Goal: Register for event/course

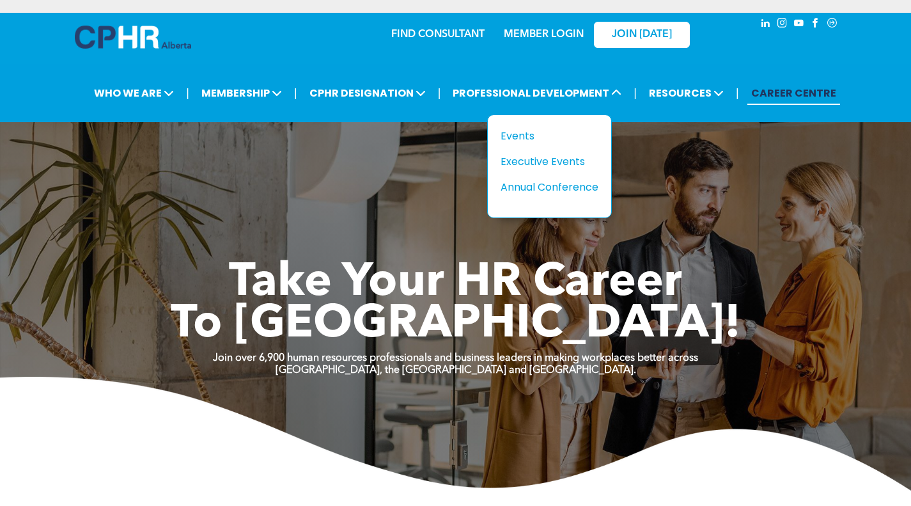
click at [527, 134] on div "Events" at bounding box center [545, 136] width 88 height 16
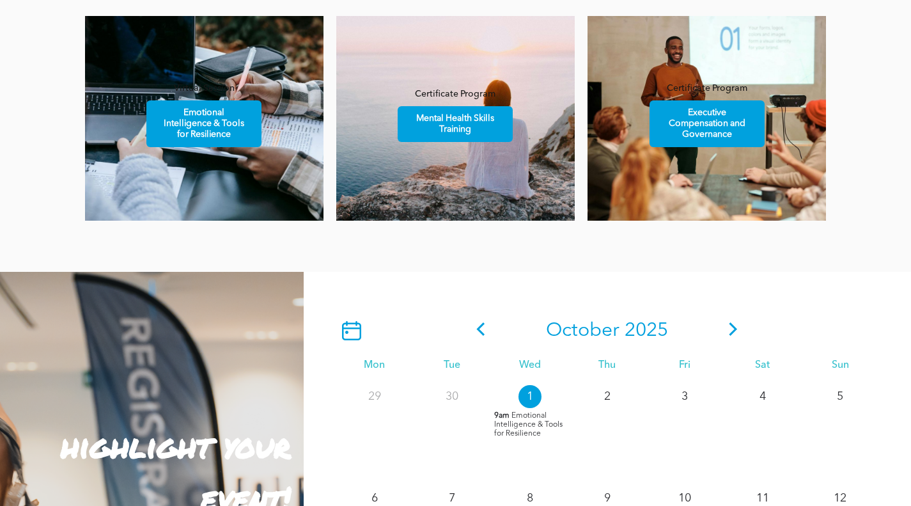
scroll to position [1023, 0]
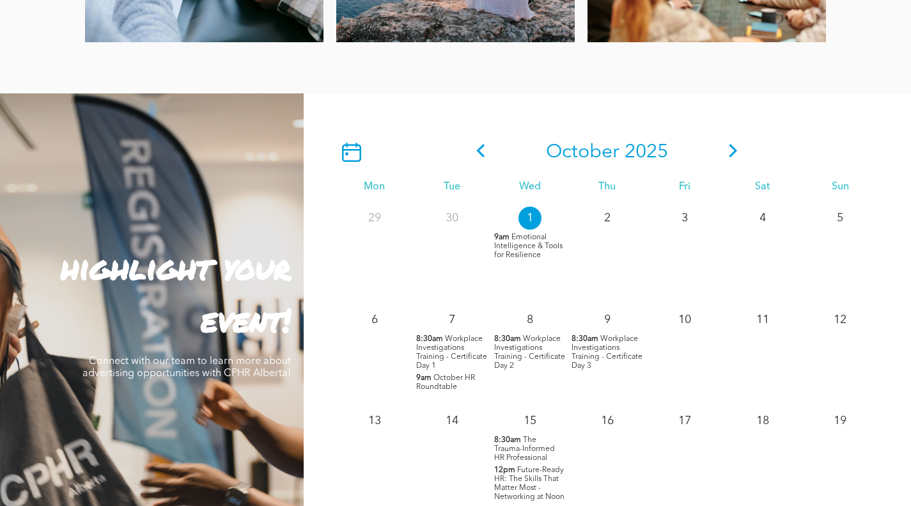
click at [527, 336] on span "Workplace Investigations Training - Certificate Day 2" at bounding box center [529, 352] width 71 height 35
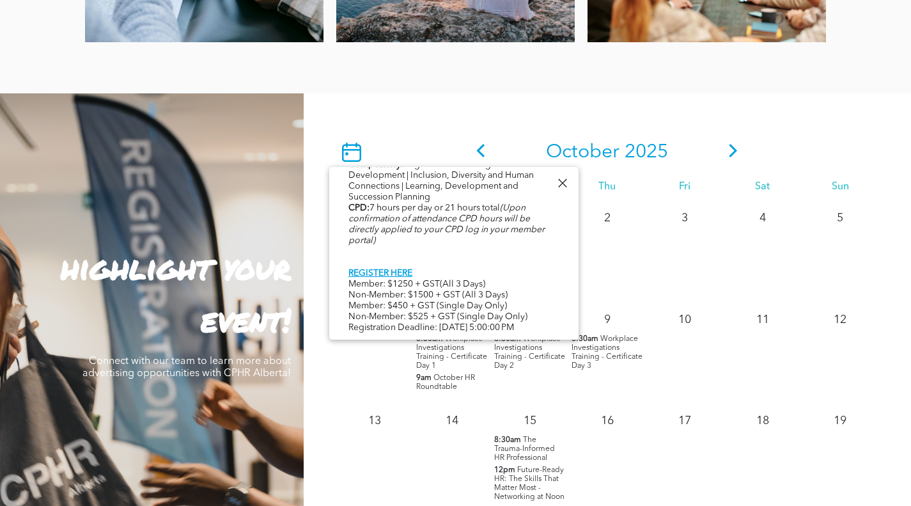
scroll to position [756, 0]
click at [566, 190] on div at bounding box center [562, 183] width 17 height 17
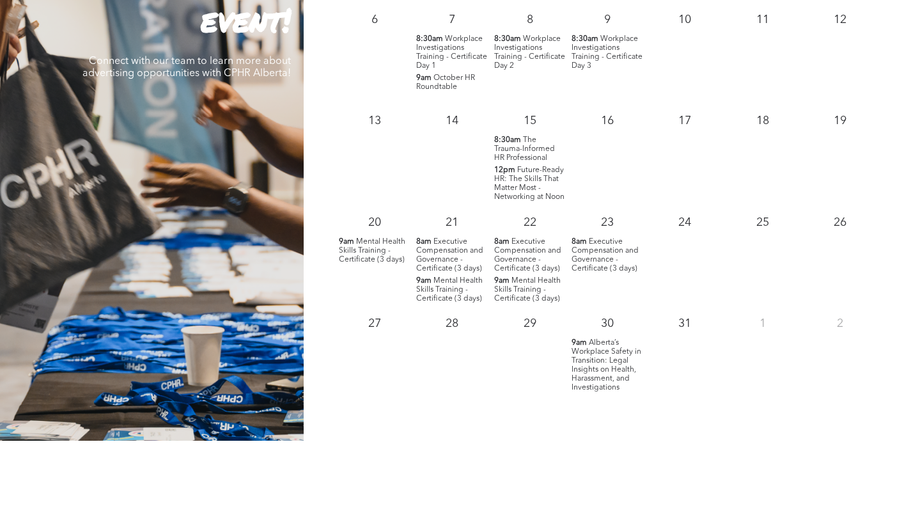
scroll to position [1343, 0]
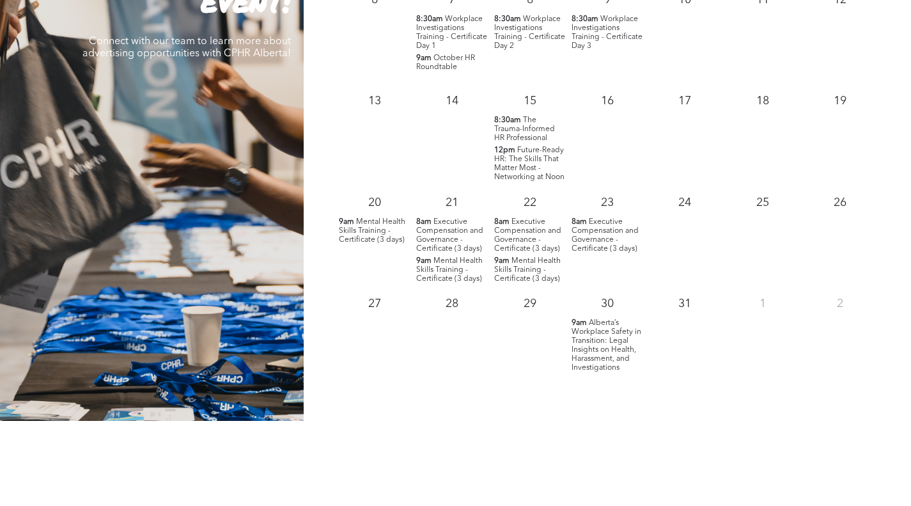
click at [592, 344] on span "Alberta’s Workplace Safety in Transition: Legal Insights on Health, Harassment,…" at bounding box center [607, 345] width 70 height 52
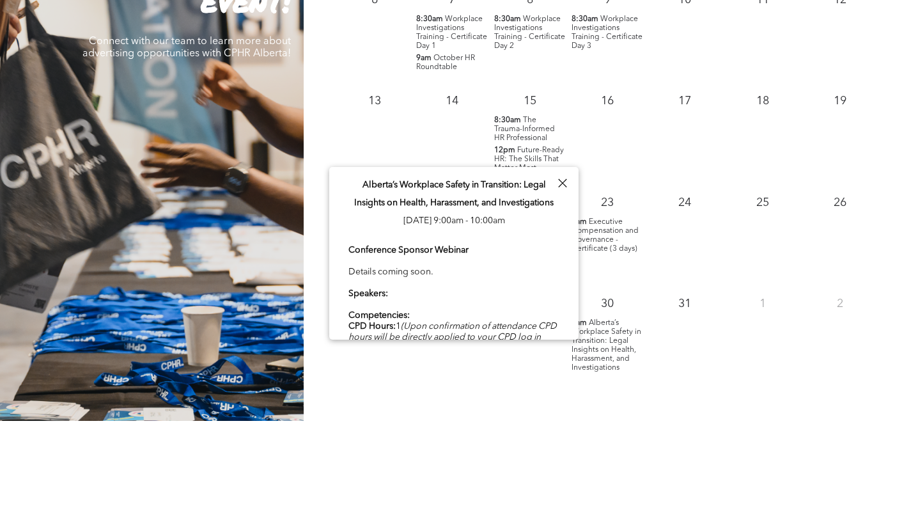
click at [597, 345] on span "Alberta’s Workplace Safety in Transition: Legal Insights on Health, Harassment,…" at bounding box center [607, 345] width 70 height 52
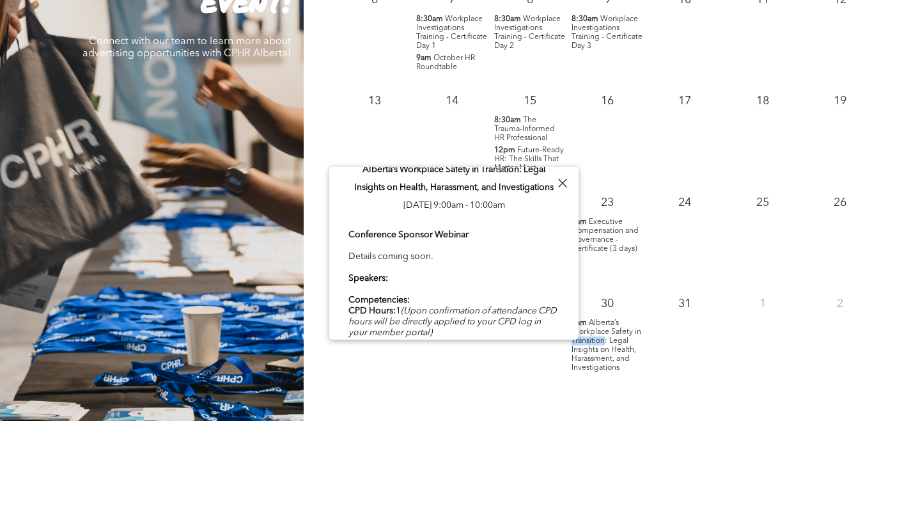
scroll to position [0, 0]
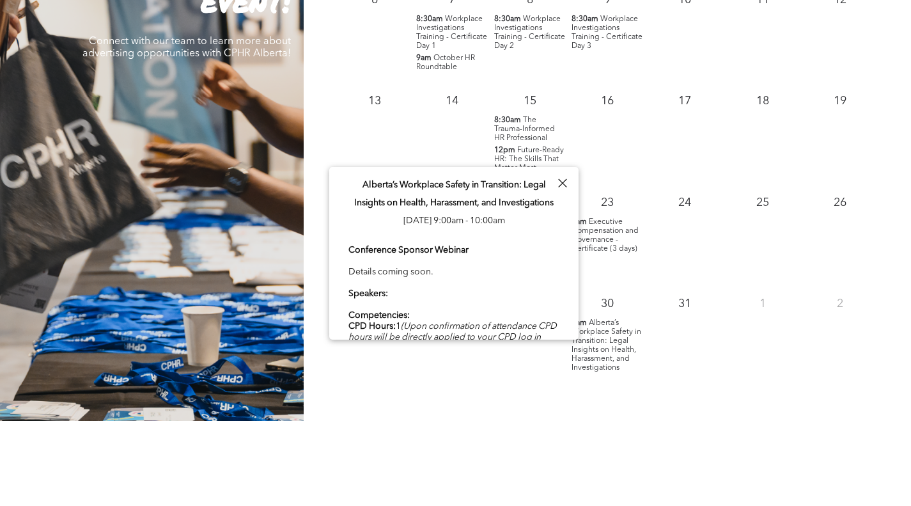
click at [561, 186] on div at bounding box center [562, 183] width 17 height 17
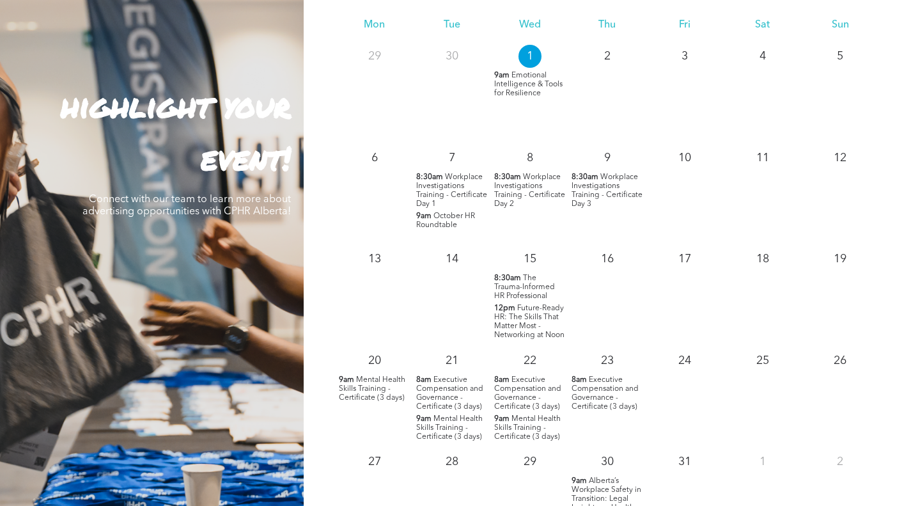
scroll to position [1151, 0]
